Goal: Task Accomplishment & Management: Manage account settings

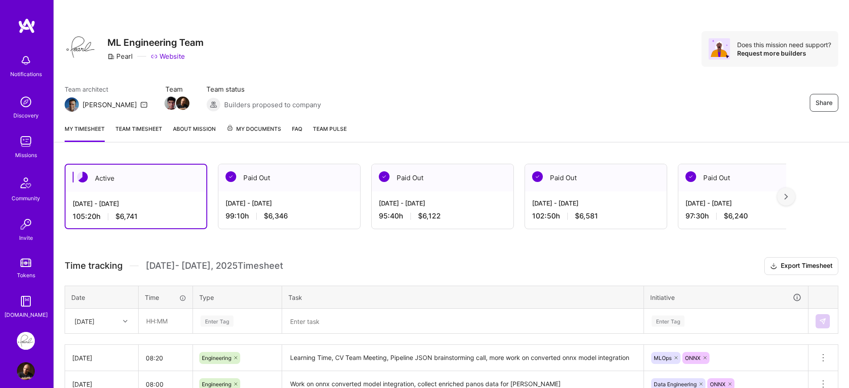
scroll to position [13, 0]
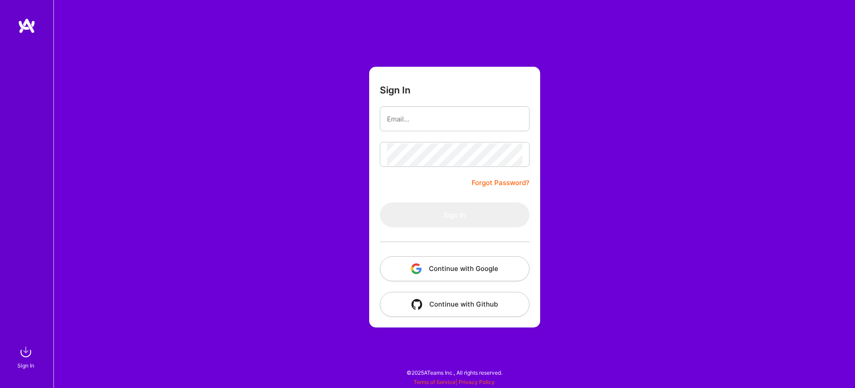
click at [416, 267] on img "button" at bounding box center [416, 269] width 11 height 11
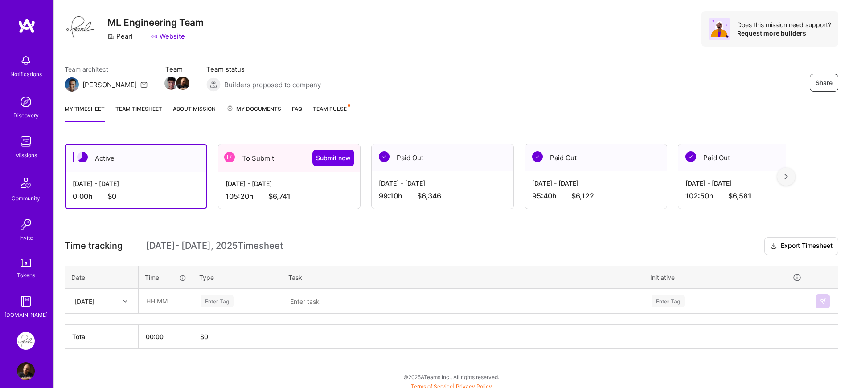
scroll to position [21, 0]
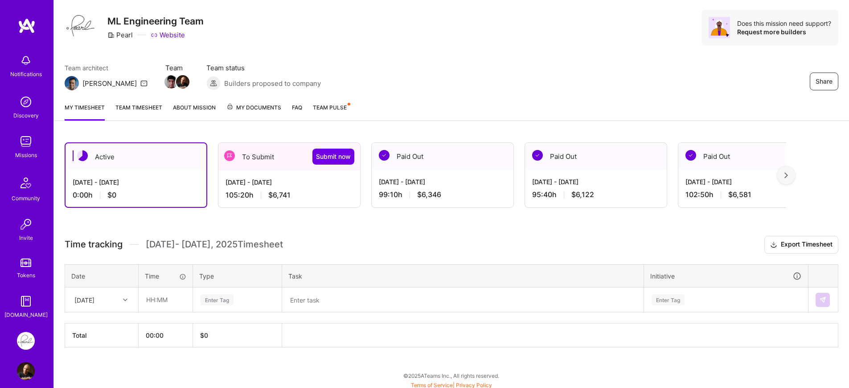
click at [249, 189] on div "Sep 1 - Sep 15, 2025 105:20 h $6,741" at bounding box center [289, 189] width 142 height 37
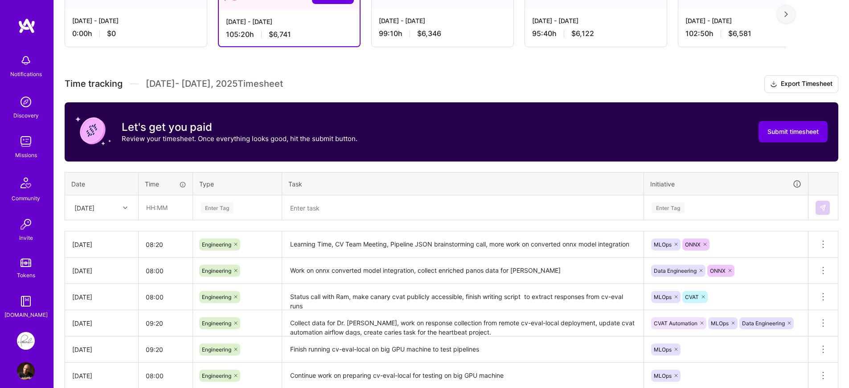
scroll to position [189, 0]
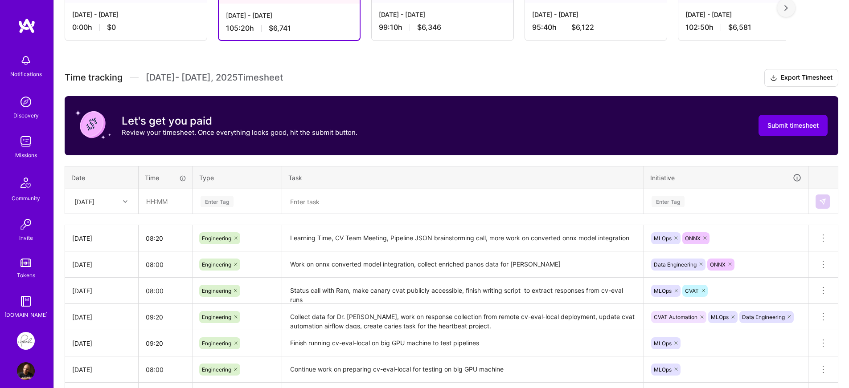
click at [127, 201] on icon at bounding box center [125, 202] width 4 height 4
click at [97, 337] on div "Mon, Sep 15" at bounding box center [101, 340] width 72 height 16
click at [173, 211] on input "text" at bounding box center [165, 202] width 53 height 24
type input "08:00"
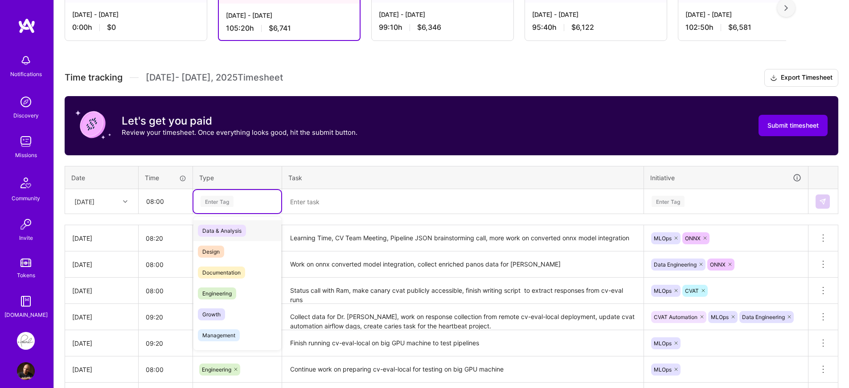
click at [253, 202] on div "Enter Tag" at bounding box center [237, 201] width 75 height 11
click at [232, 290] on span "Engineering" at bounding box center [217, 294] width 38 height 12
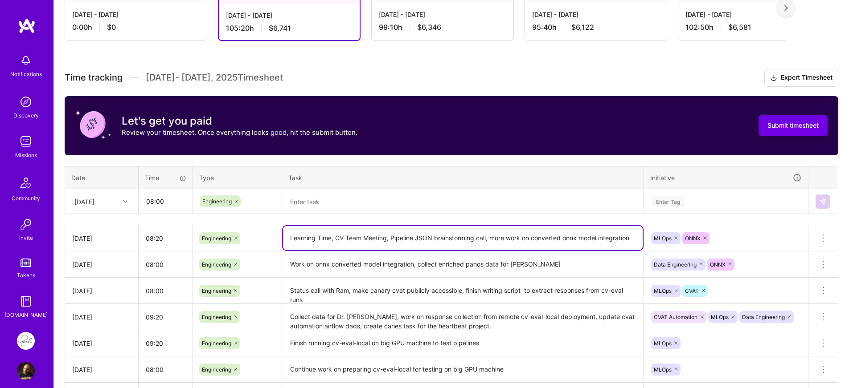
drag, startPoint x: 489, startPoint y: 238, endPoint x: 631, endPoint y: 239, distance: 141.7
click at [631, 239] on textarea "Learning Time, CV Team Meeting, Pipeline JSON brainstorming call, more work on …" at bounding box center [462, 238] width 359 height 24
drag, startPoint x: 634, startPoint y: 240, endPoint x: 492, endPoint y: 237, distance: 142.1
click at [492, 237] on textarea "Learning Time, CV Team Meeting, Pipeline JSON brainstorming call, more work on …" at bounding box center [462, 238] width 359 height 24
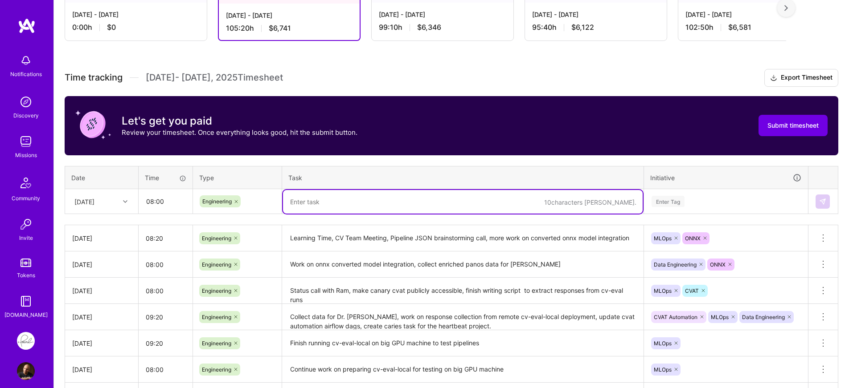
click at [507, 204] on textarea at bounding box center [462, 202] width 359 height 24
paste textarea "more work on converted onnx model integration"
drag, startPoint x: 295, startPoint y: 204, endPoint x: 287, endPoint y: 204, distance: 7.6
click at [287, 204] on textarea "more work on converted onnx model integration" at bounding box center [462, 202] width 359 height 24
click at [502, 205] on textarea "More work on converted onnx model integration" at bounding box center [462, 202] width 359 height 24
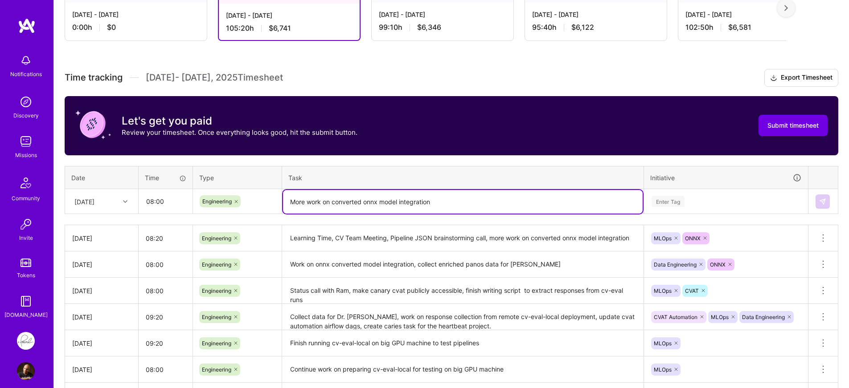
type textarea "More work on converted onnx model integration"
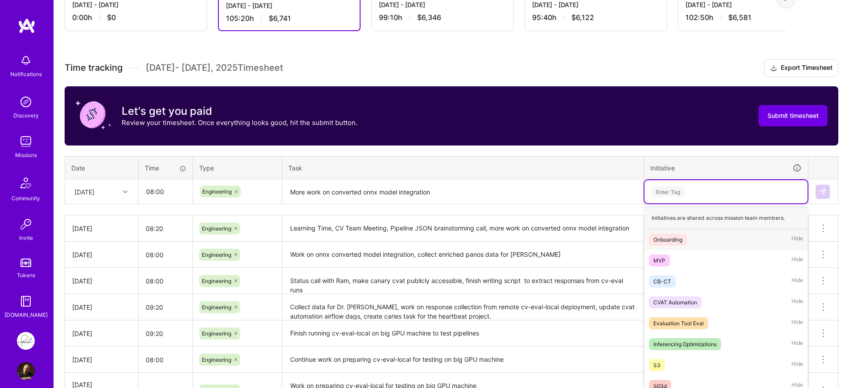
click at [701, 204] on div "option Onboarding focused, 1 of 24. 24 results available. Use Up and Down to ch…" at bounding box center [725, 191] width 163 height 23
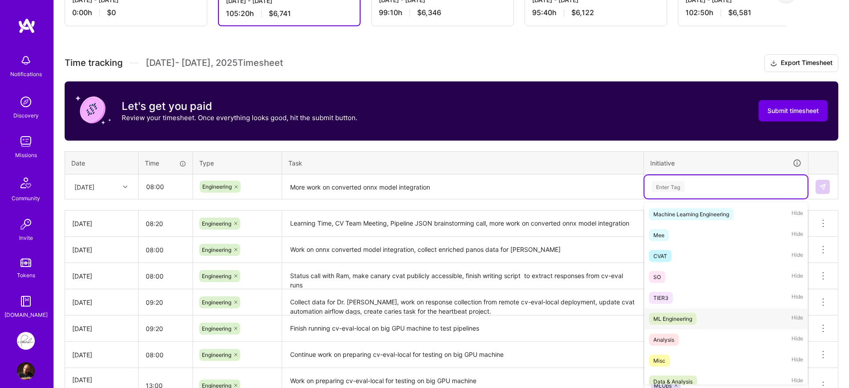
scroll to position [342, 0]
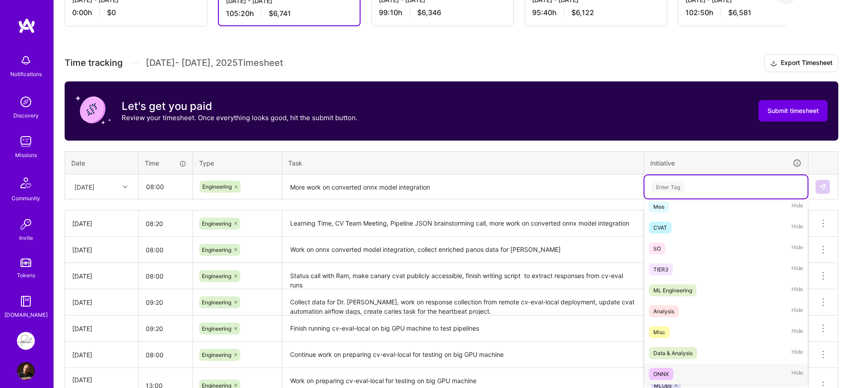
click at [663, 371] on div "ONNX" at bounding box center [661, 374] width 16 height 9
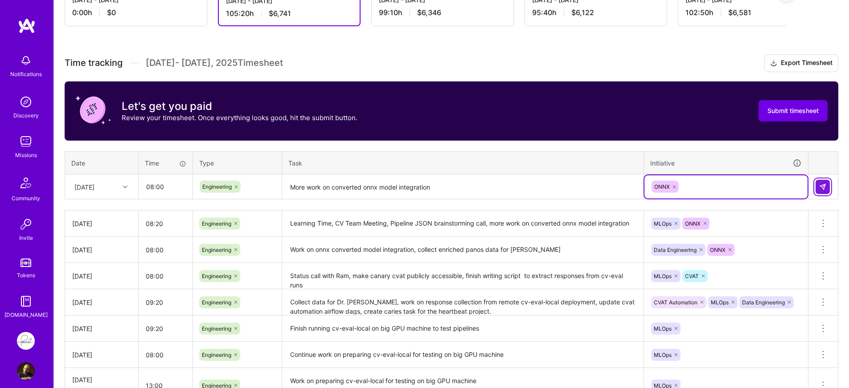
click at [821, 190] on img at bounding box center [822, 187] width 7 height 7
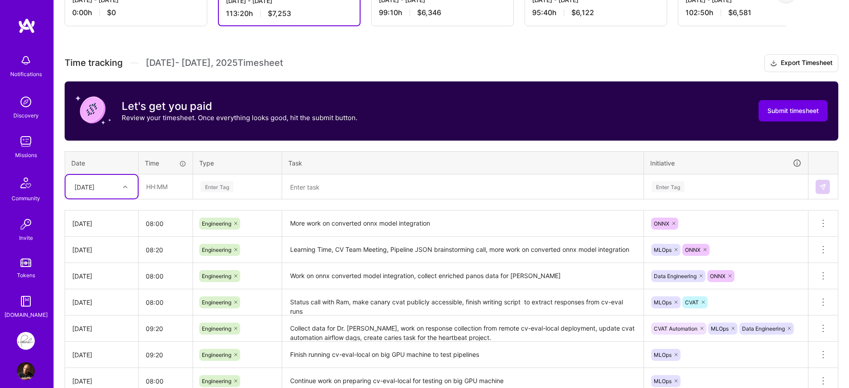
scroll to position [97, 0]
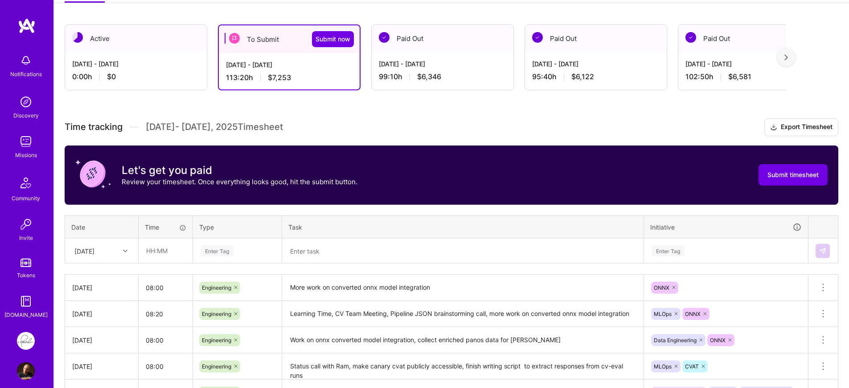
scroll to position [147, 0]
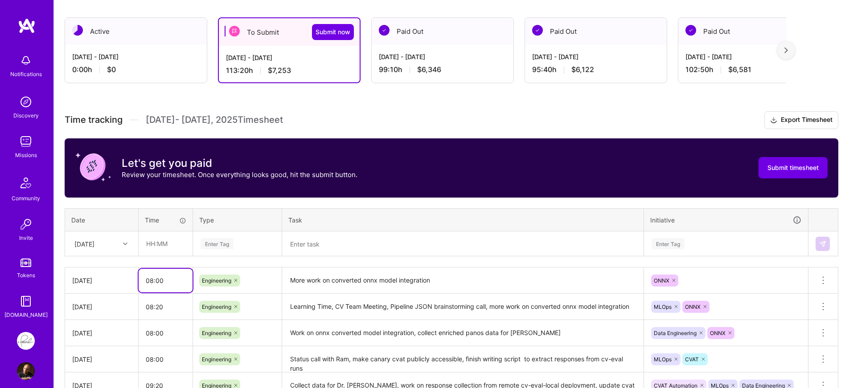
click at [154, 285] on input "08:00" at bounding box center [166, 281] width 54 height 24
click at [319, 117] on h3 "Time tracking Sep 1 - Sep 15 , 2025 Timesheet Export Timesheet" at bounding box center [451, 120] width 773 height 18
click at [322, 93] on div "Active Sep 16 - Sep 30, 2025 0:00 h $0 To Submit Submit now Sep 1 - Sep 15, 202…" at bounding box center [451, 346] width 795 height 679
click at [338, 110] on div "Active Sep 16 - Sep 30, 2025 0:00 h $0 To Submit Submit now Sep 1 - Sep 15, 202…" at bounding box center [451, 346] width 795 height 679
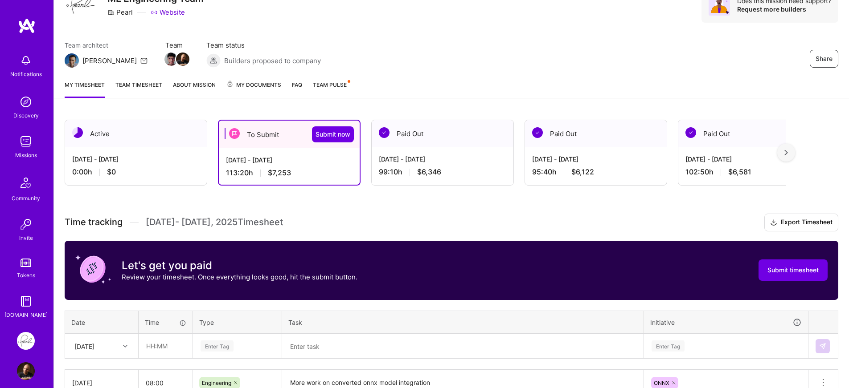
scroll to position [41, 0]
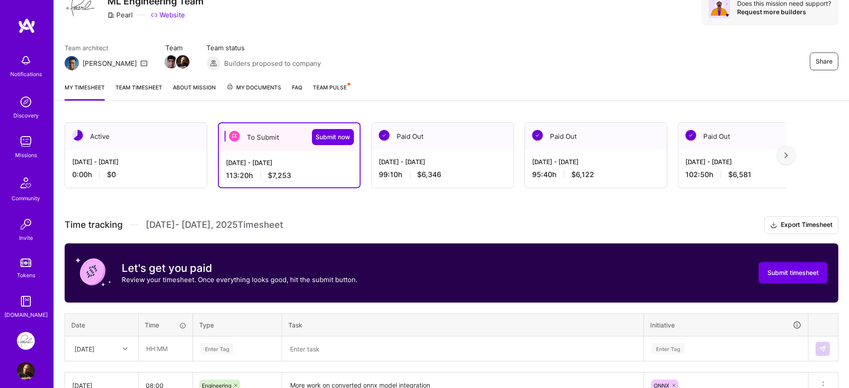
click at [335, 142] on span "Submit now" at bounding box center [332, 137] width 35 height 9
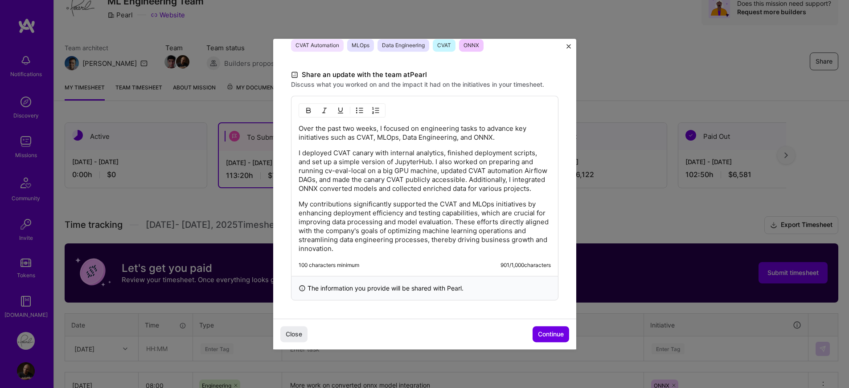
scroll to position [256, 0]
click at [540, 338] on span "Continue" at bounding box center [551, 334] width 26 height 9
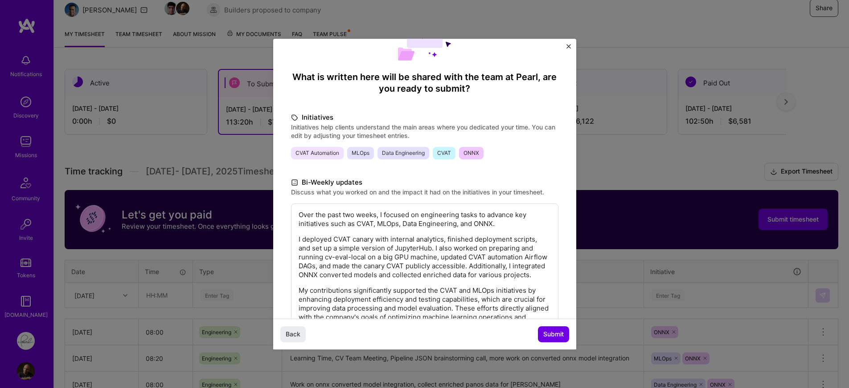
scroll to position [136, 0]
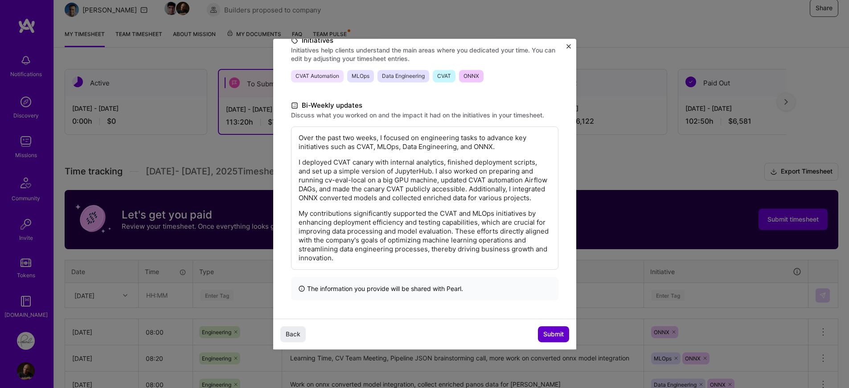
click at [543, 331] on span "Submit" at bounding box center [553, 334] width 20 height 9
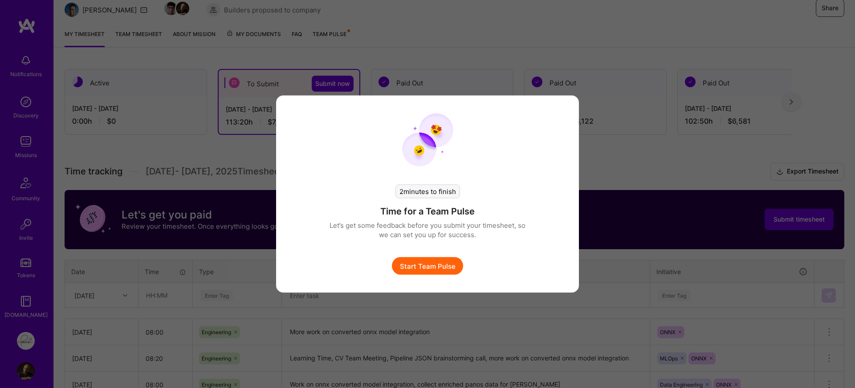
click at [405, 269] on button "Start Team Pulse" at bounding box center [427, 266] width 71 height 18
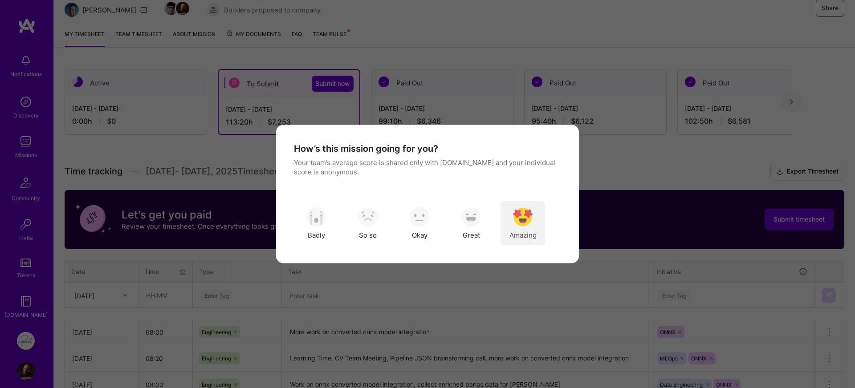
click at [516, 227] on div "Amazing" at bounding box center [523, 223] width 45 height 45
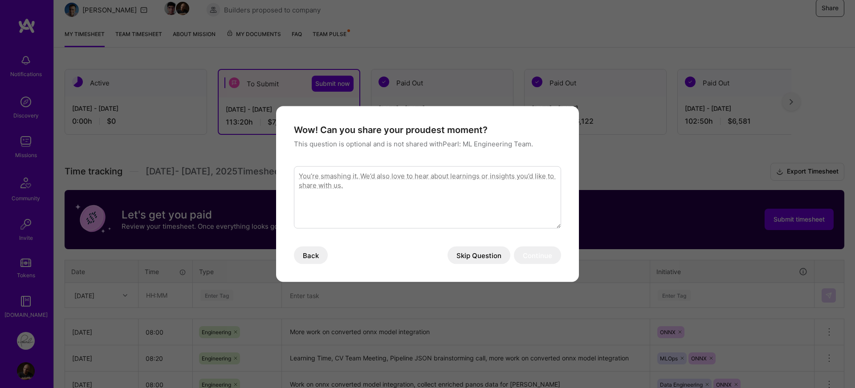
click at [478, 260] on button "Skip Question" at bounding box center [479, 256] width 63 height 18
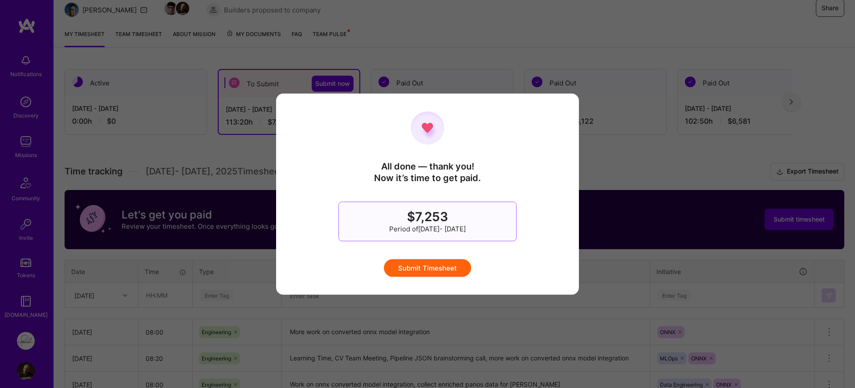
click at [453, 271] on button "Submit Timesheet" at bounding box center [427, 268] width 87 height 18
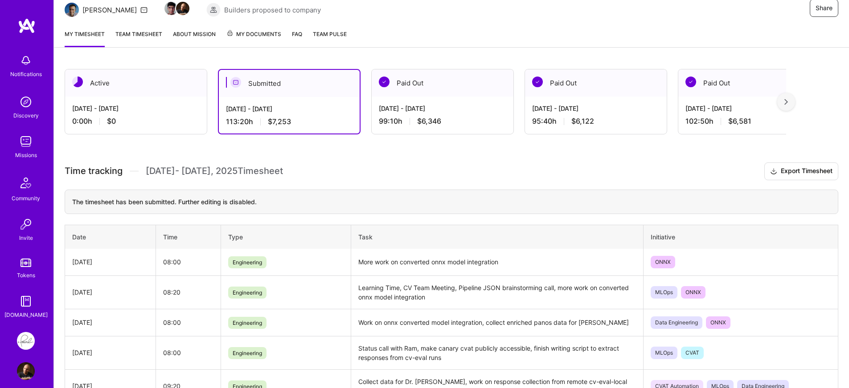
click at [313, 207] on div "The timesheet has been submitted. Further editing is disabled." at bounding box center [451, 202] width 773 height 25
click at [133, 103] on div "Sep 16 - Sep 30, 2025 0:00 h $0" at bounding box center [136, 115] width 142 height 37
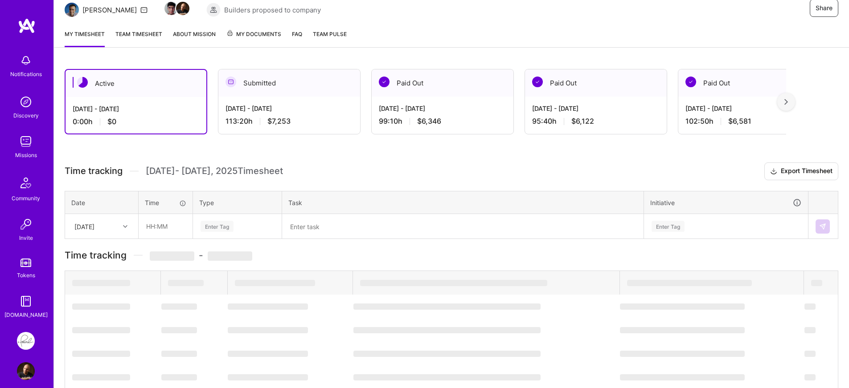
scroll to position [25, 0]
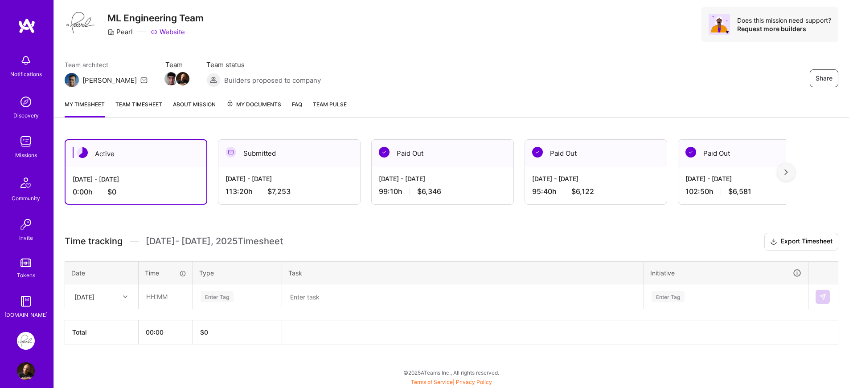
click at [315, 219] on div "Active Sep 16 - Sep 30, 2025 0:00 h $0 Submitted Sep 1 - Sep 15, 2025 113:20 h …" at bounding box center [451, 259] width 795 height 260
click at [361, 233] on div "Active Sep 16 - Sep 30, 2025 0:00 h $0 Submitted Sep 1 - Sep 15, 2025 113:20 h …" at bounding box center [451, 259] width 795 height 260
